Goal: Transaction & Acquisition: Book appointment/travel/reservation

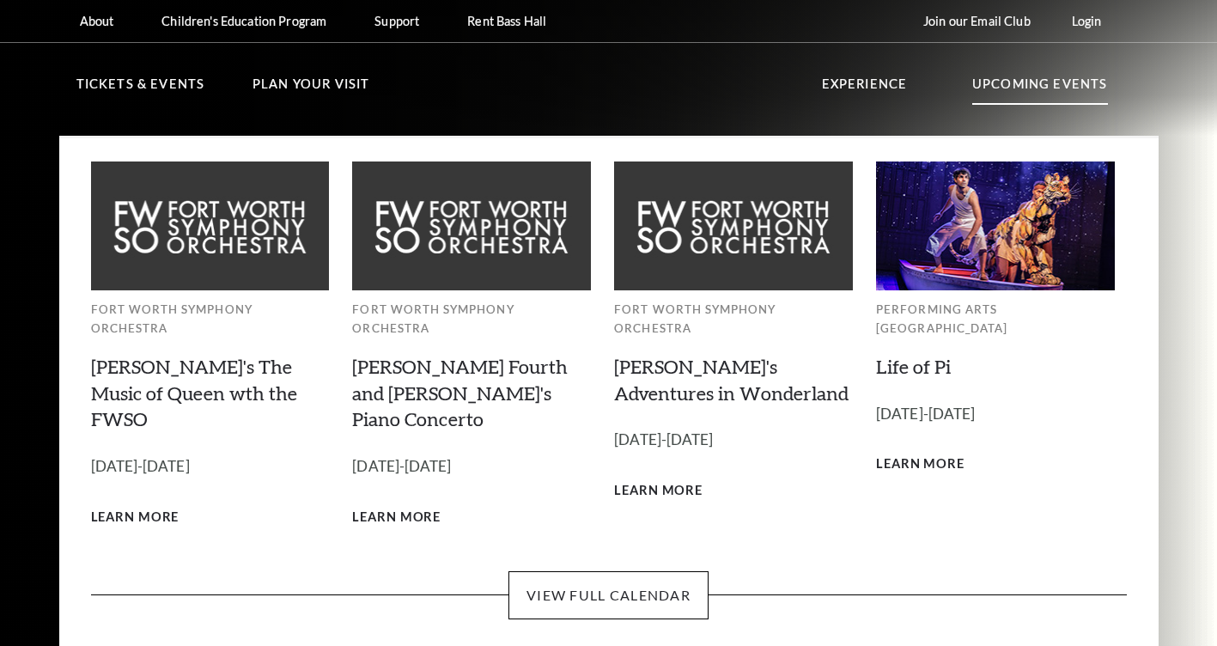
click at [994, 91] on p "Upcoming Events" at bounding box center [1040, 89] width 136 height 31
click at [996, 74] on p "Upcoming Events" at bounding box center [1040, 89] width 136 height 31
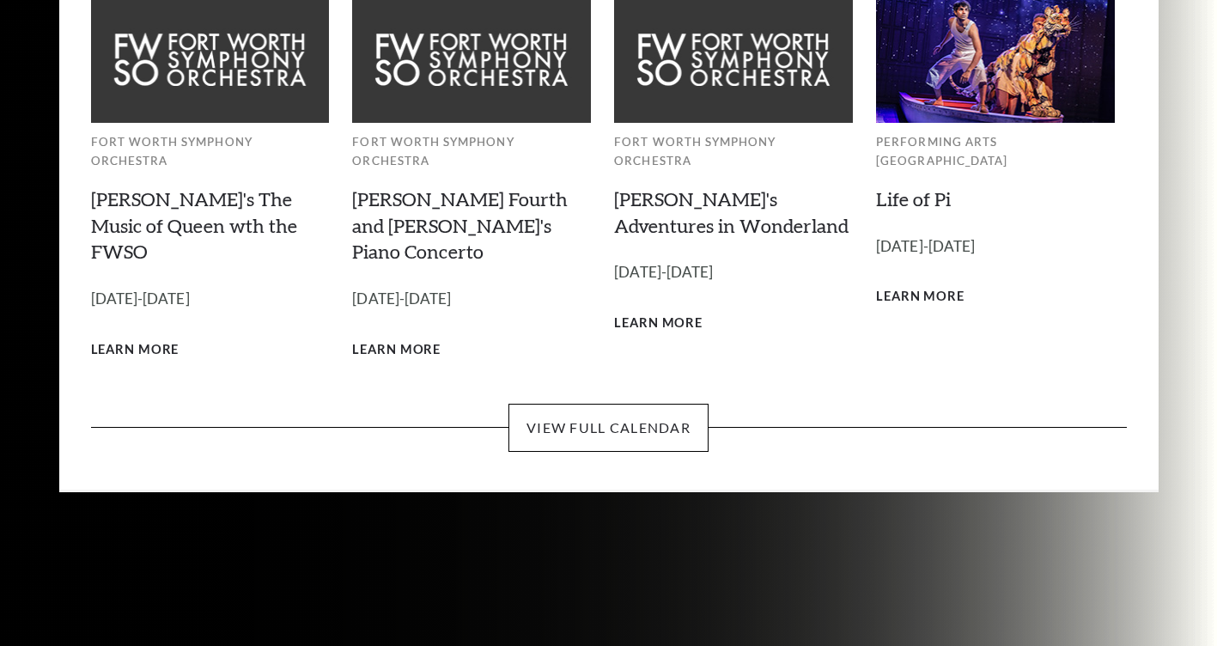
scroll to position [172, 0]
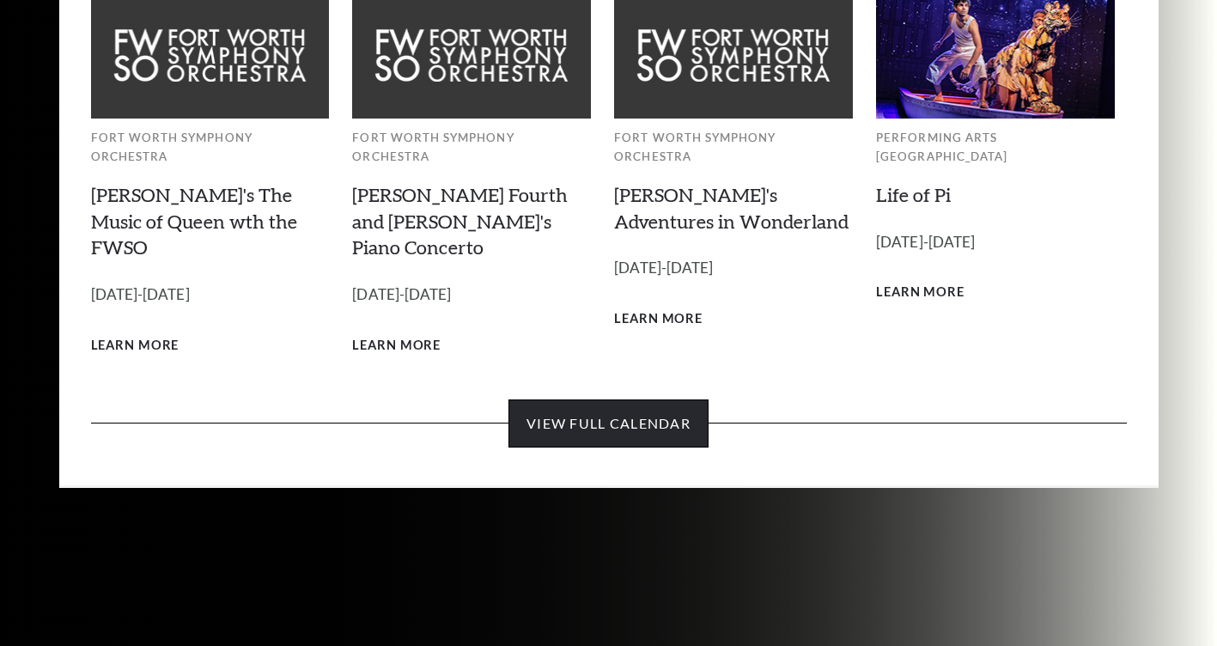
click at [653, 399] on link "View Full Calendar" at bounding box center [608, 423] width 200 height 48
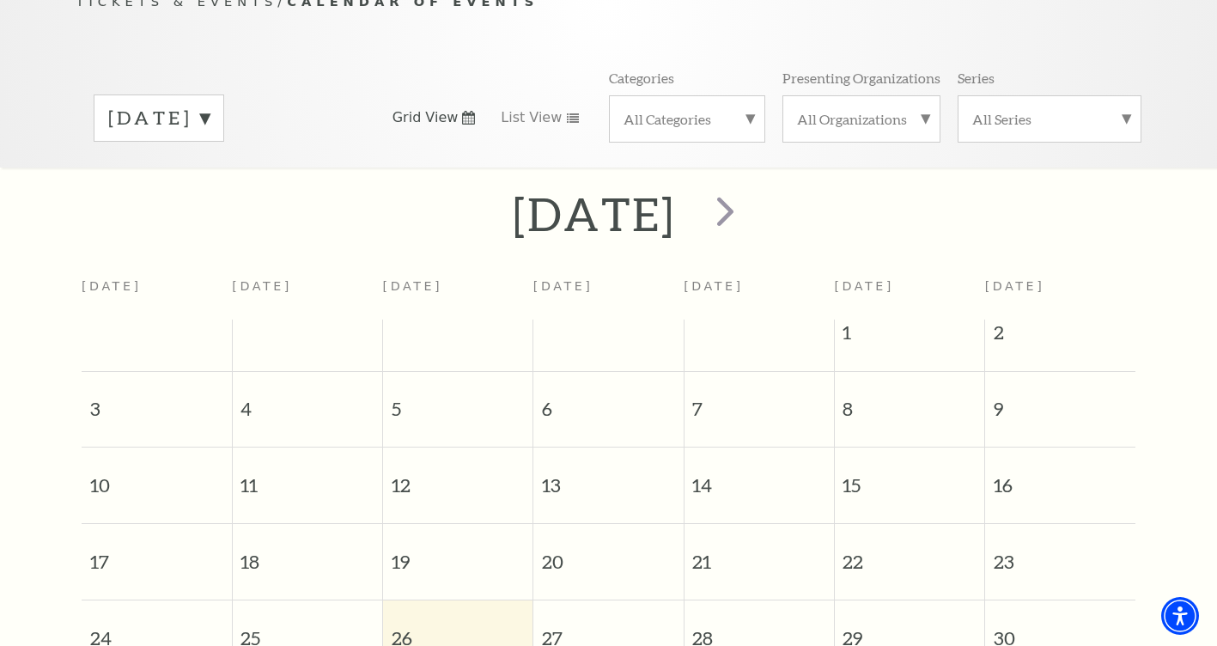
scroll to position [238, 0]
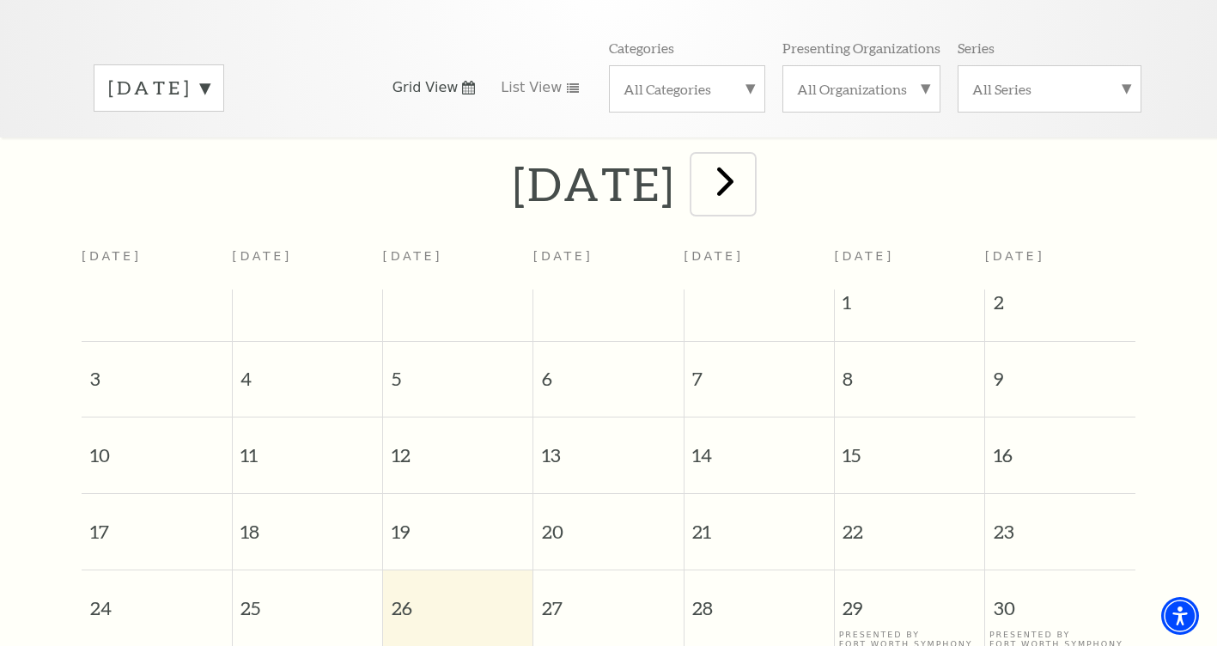
click at [750, 156] on span "next" at bounding box center [725, 180] width 49 height 49
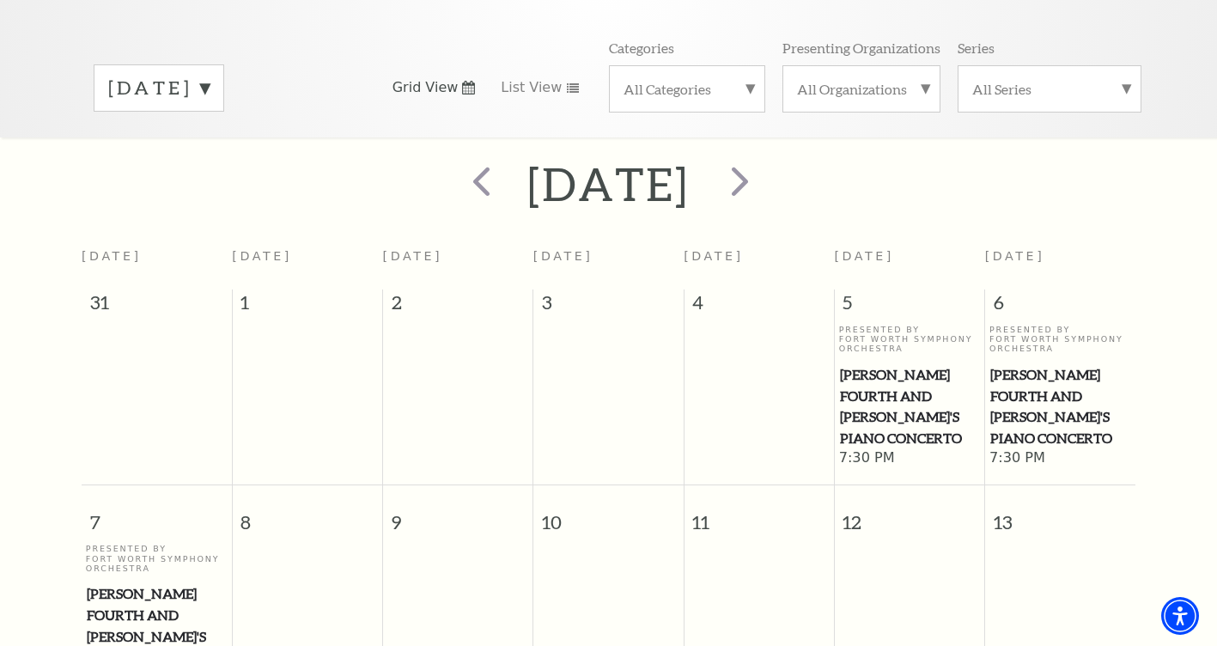
scroll to position [152, 0]
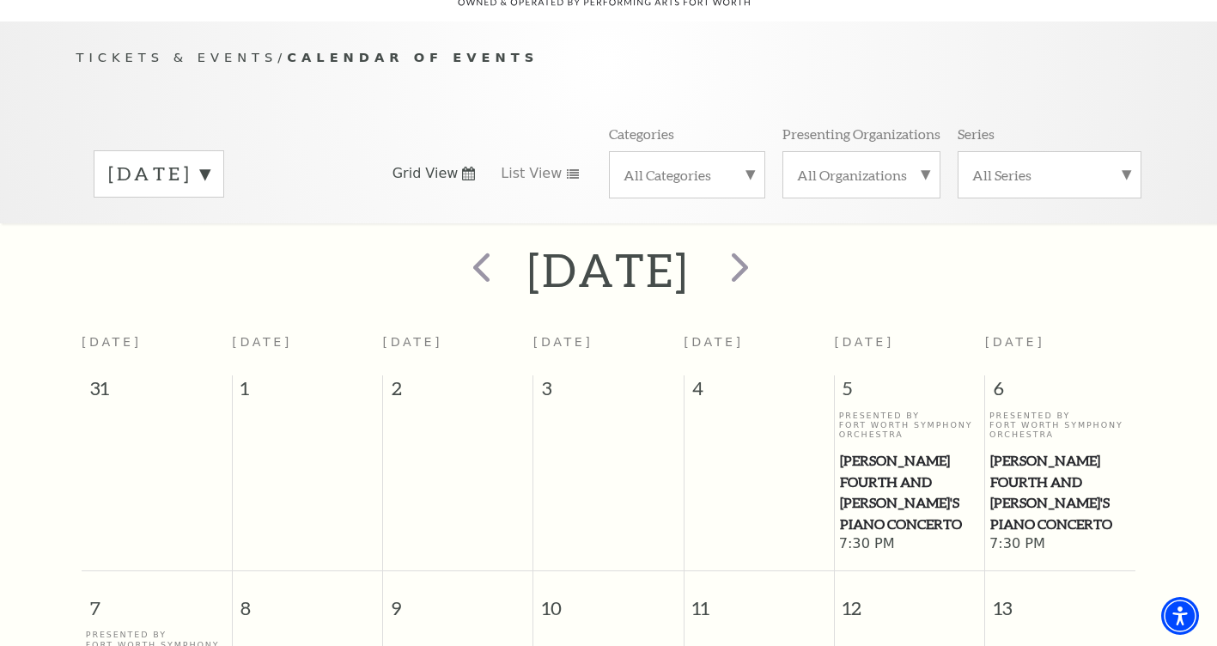
click at [210, 161] on label "[DATE]" at bounding box center [158, 174] width 101 height 27
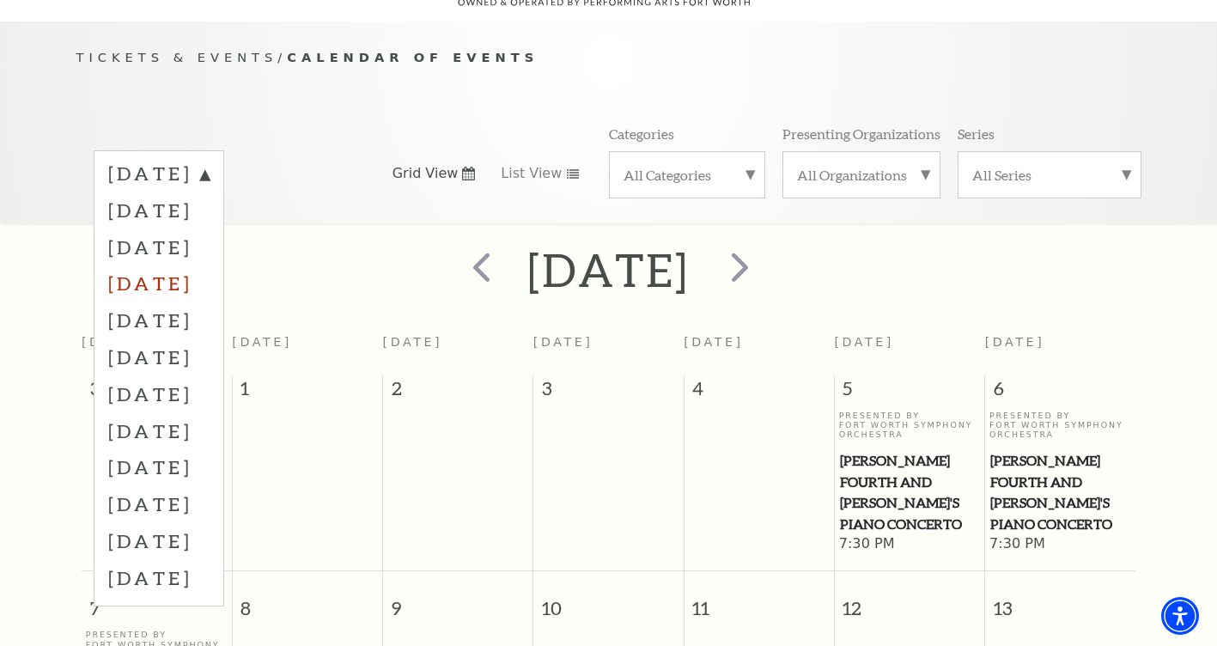
click at [210, 264] on label "[DATE]" at bounding box center [158, 282] width 101 height 37
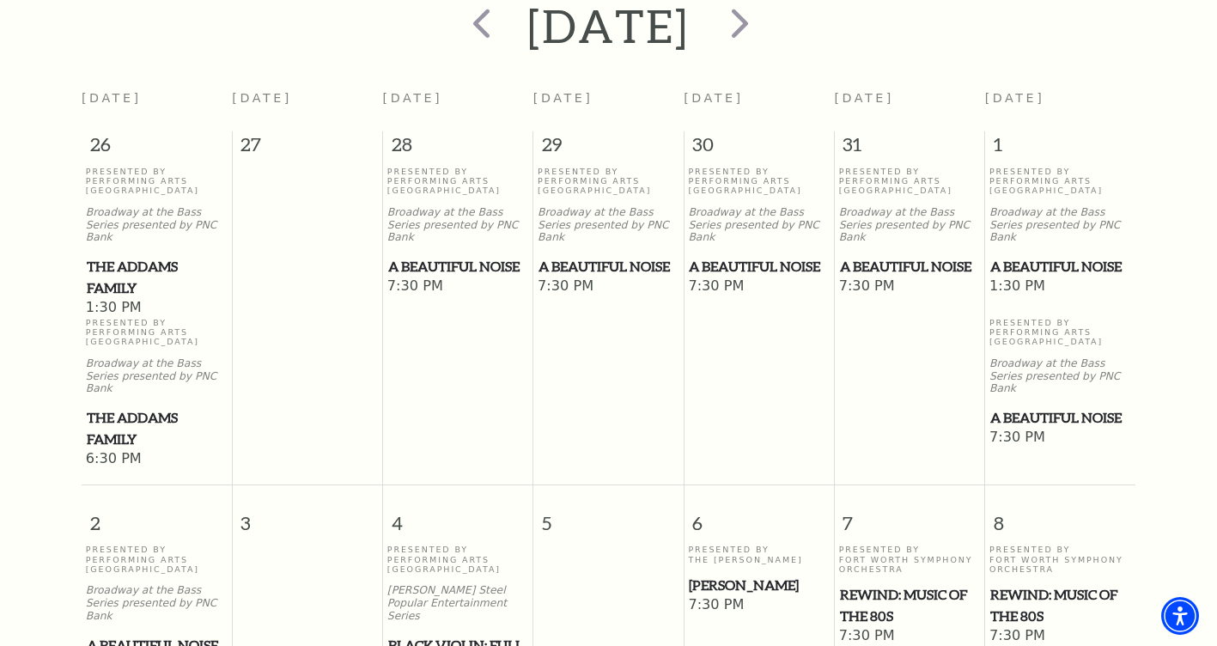
scroll to position [410, 0]
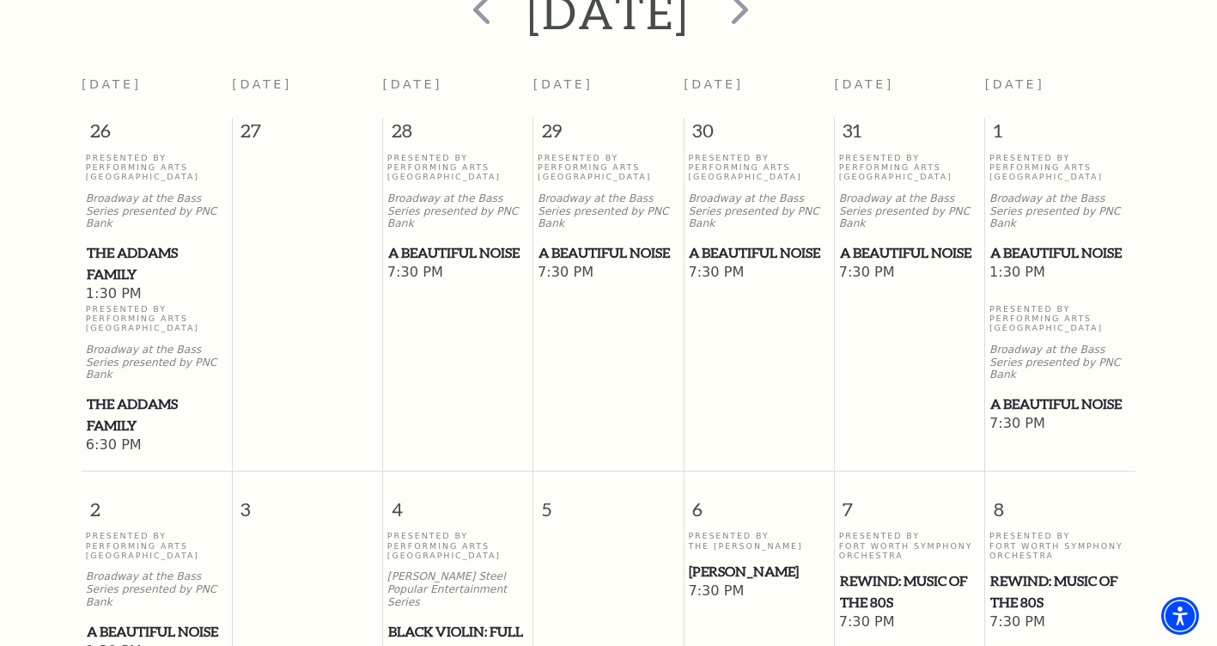
click at [1041, 242] on span "A Beautiful Noise" at bounding box center [1060, 252] width 140 height 21
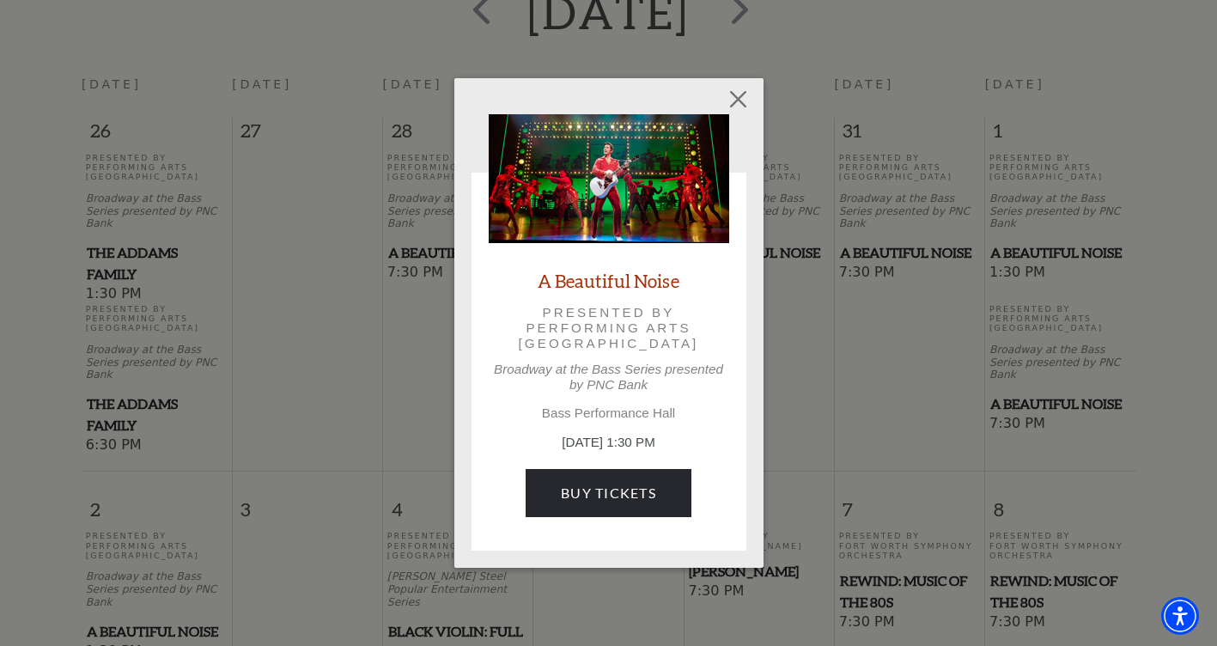
click at [950, 304] on div "Empty heading A Beautiful Noise Presented by Performing Arts [GEOGRAPHIC_DATA] …" at bounding box center [608, 323] width 1217 height 646
click at [738, 96] on button "Close" at bounding box center [737, 98] width 33 height 33
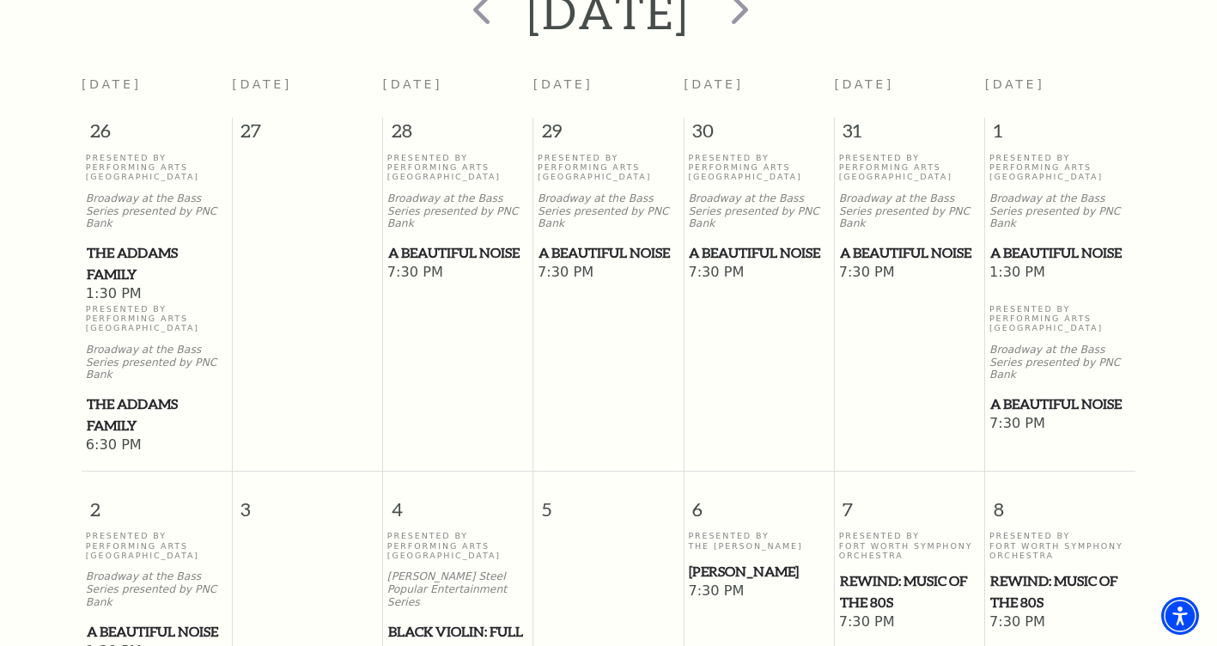
click at [1014, 242] on span "A Beautiful Noise" at bounding box center [1060, 252] width 140 height 21
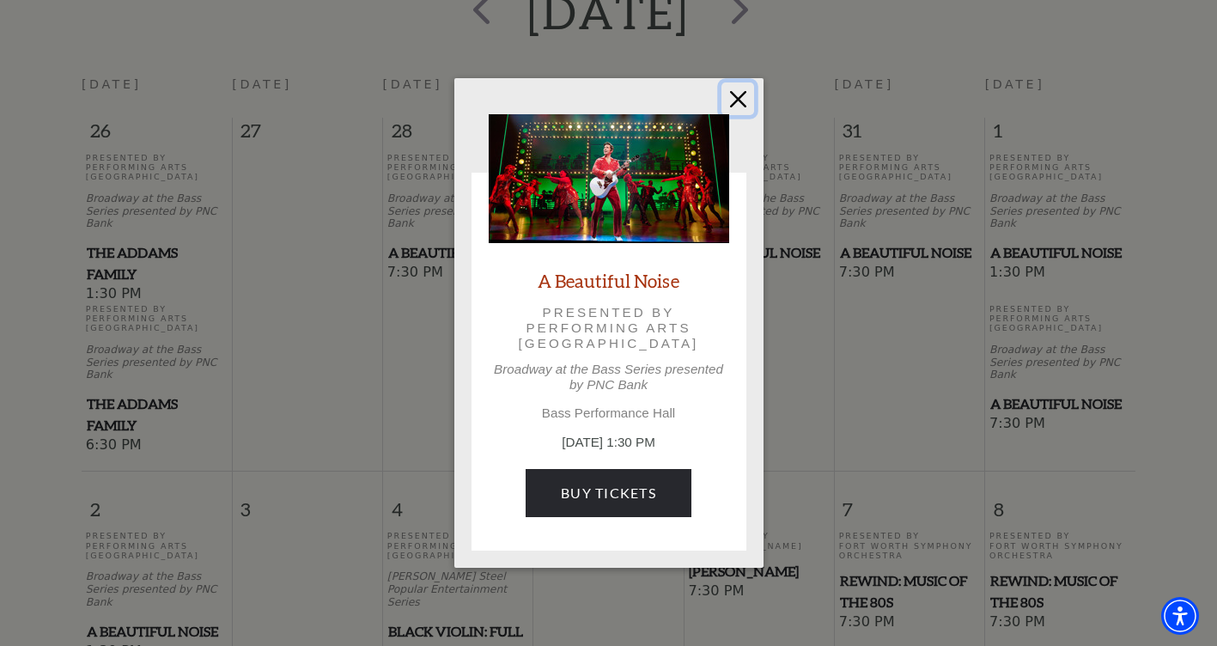
click at [732, 93] on button "Close" at bounding box center [737, 98] width 33 height 33
